Goal: Information Seeking & Learning: Learn about a topic

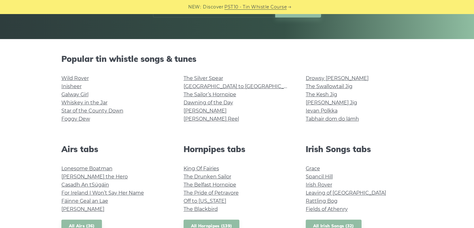
scroll to position [62, 0]
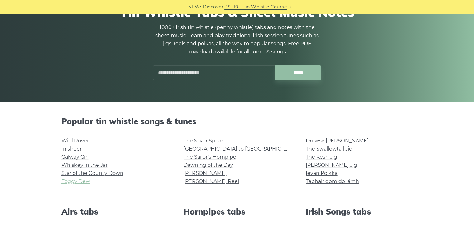
click at [79, 182] on link "Foggy Dew" at bounding box center [75, 181] width 29 height 6
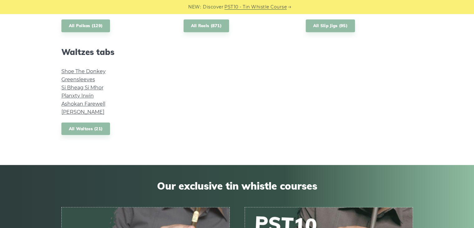
scroll to position [437, 0]
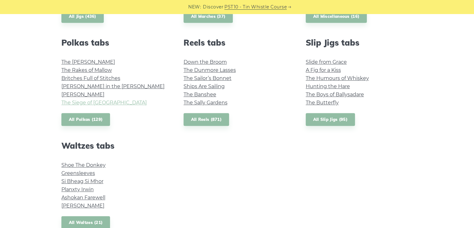
click at [89, 102] on link "The Siege of Ennis" at bounding box center [103, 102] width 85 height 6
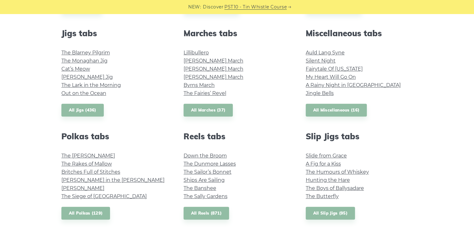
scroll to position [281, 0]
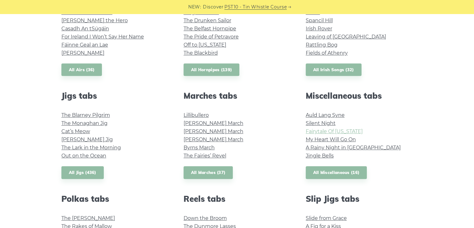
click at [330, 134] on link "Fairytale Of New York" at bounding box center [334, 131] width 57 height 6
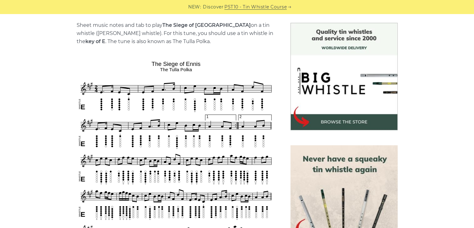
scroll to position [187, 0]
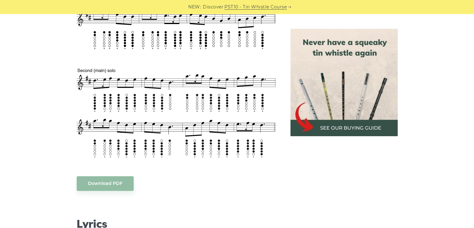
scroll to position [281, 0]
